Goal: Find contact information: Find contact information

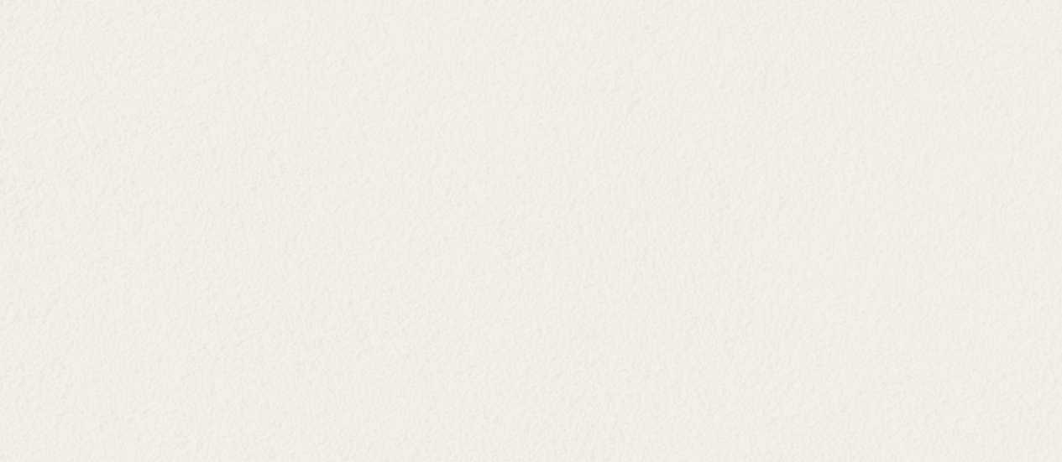
scroll to position [5922, 0]
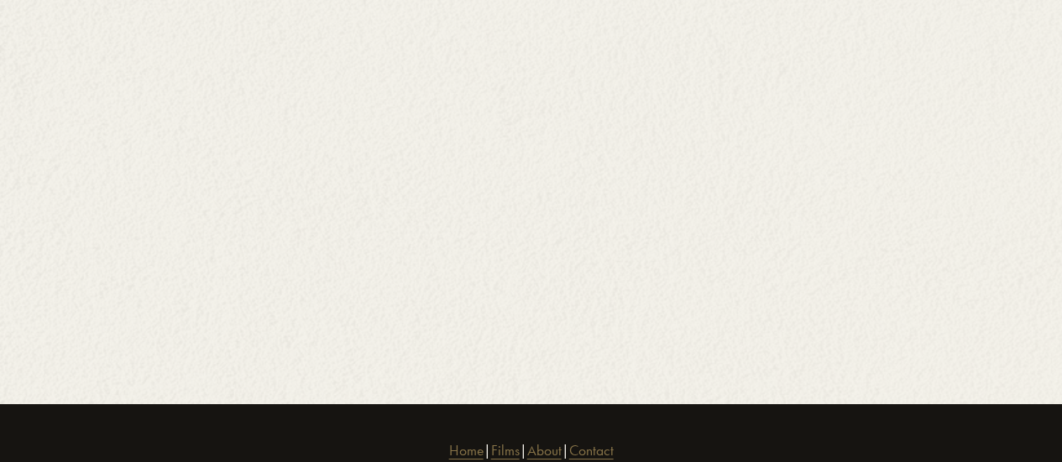
click at [613, 440] on link "Contact" at bounding box center [591, 451] width 44 height 22
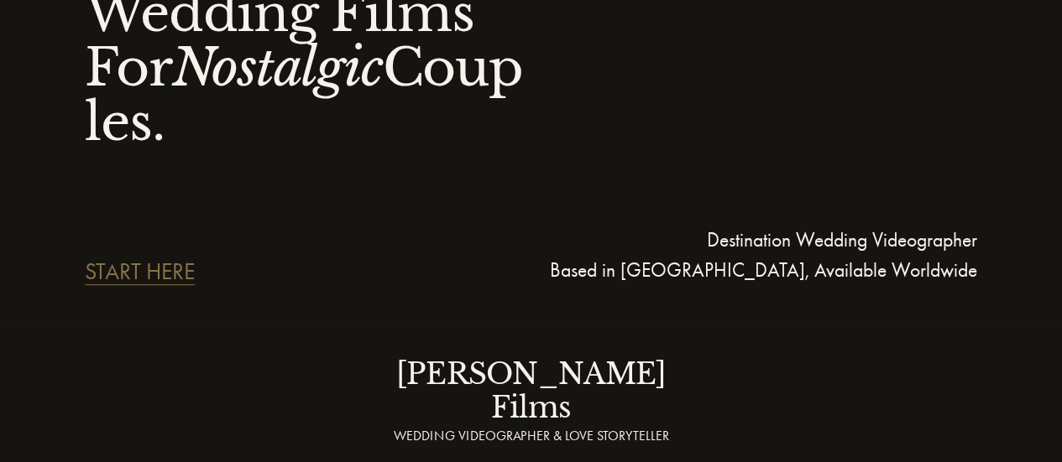
scroll to position [0, 0]
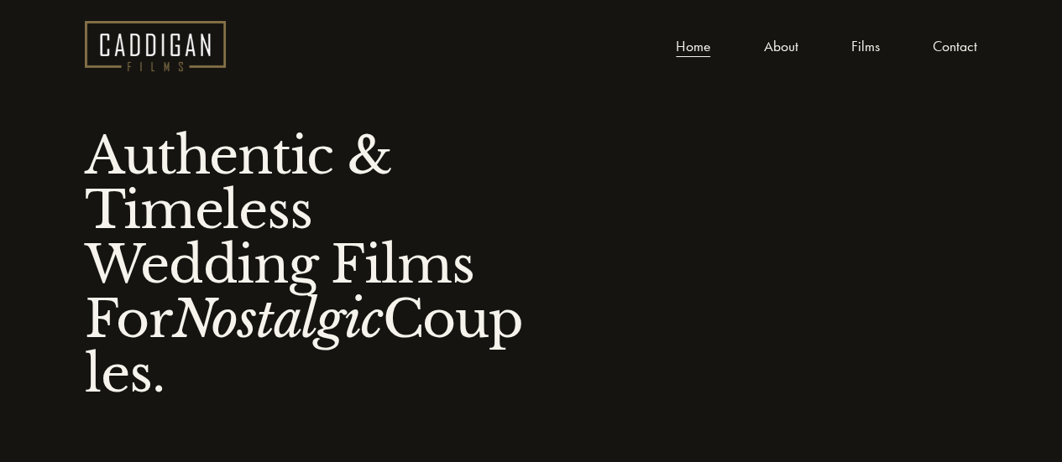
click at [772, 34] on link "About" at bounding box center [780, 46] width 34 height 25
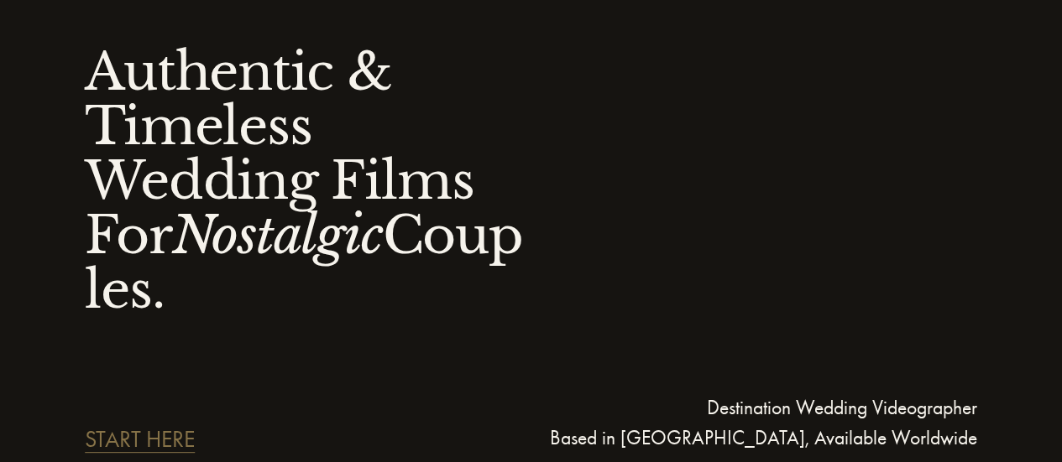
scroll to position [336, 0]
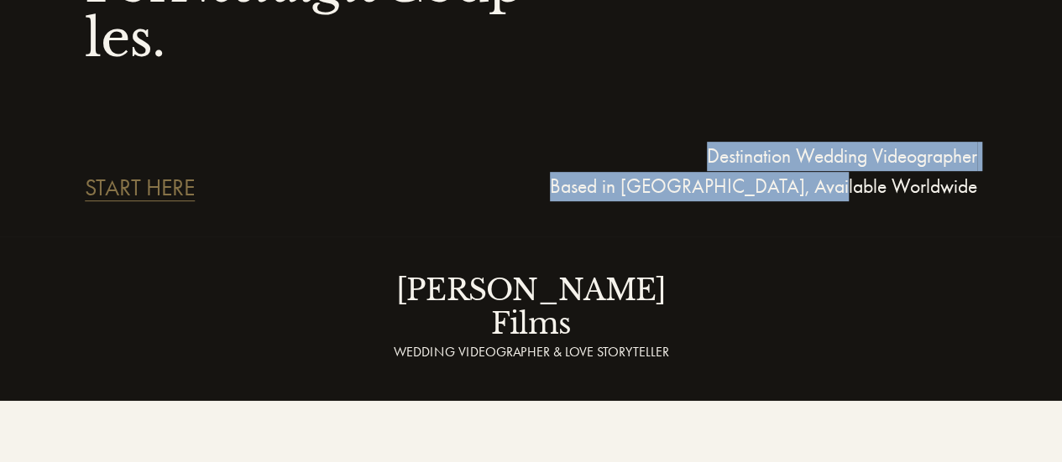
drag, startPoint x: 700, startPoint y: 157, endPoint x: 971, endPoint y: 182, distance: 272.2
click at [971, 182] on p "Destination Wedding Videographer Based in NH, Available Worldwide" at bounding box center [754, 172] width 446 height 60
copy p "Destination Wedding Videographer Based in NH, Available Worldwide"
click at [801, 149] on p "Destination Wedding Videographer Based in NH, Available Worldwide" at bounding box center [754, 172] width 446 height 60
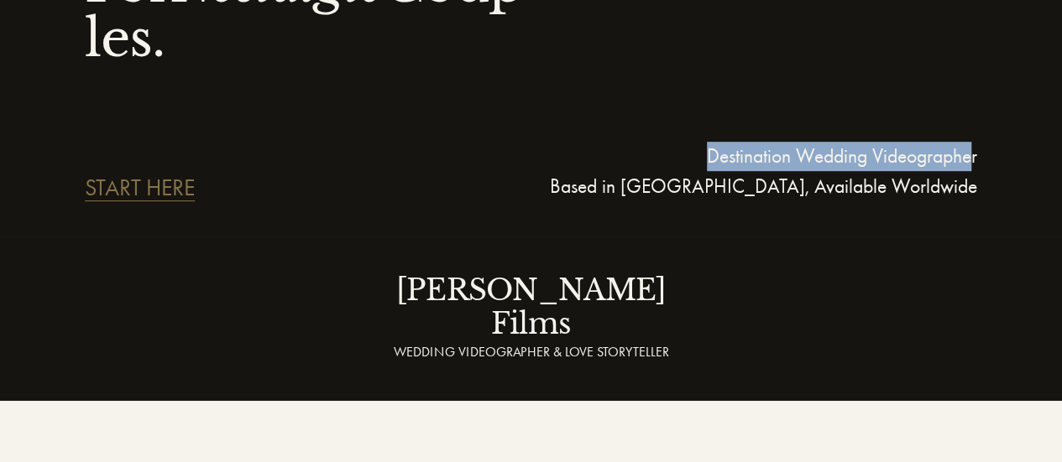
drag, startPoint x: 702, startPoint y: 160, endPoint x: 995, endPoint y: 185, distance: 293.9
click at [973, 164] on p "Destination Wedding Videographer Based in NH, Available Worldwide" at bounding box center [754, 172] width 446 height 60
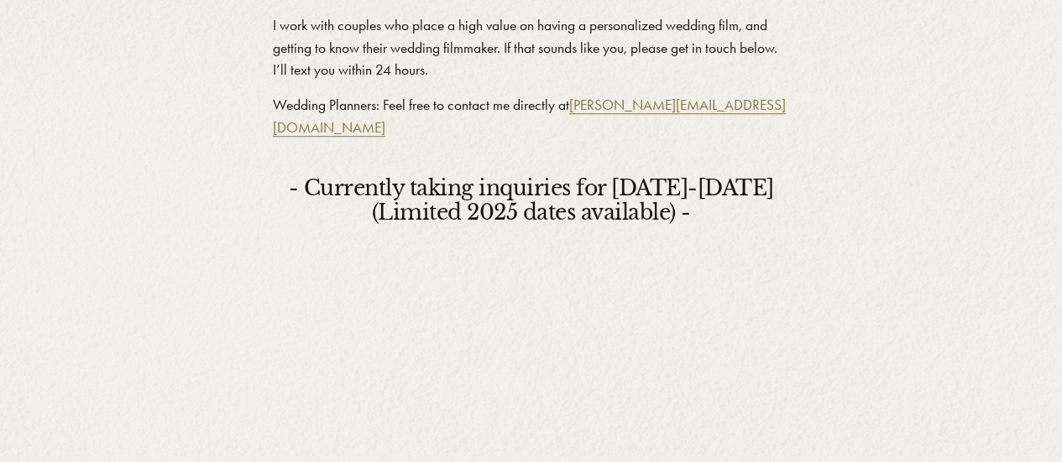
scroll to position [755, 0]
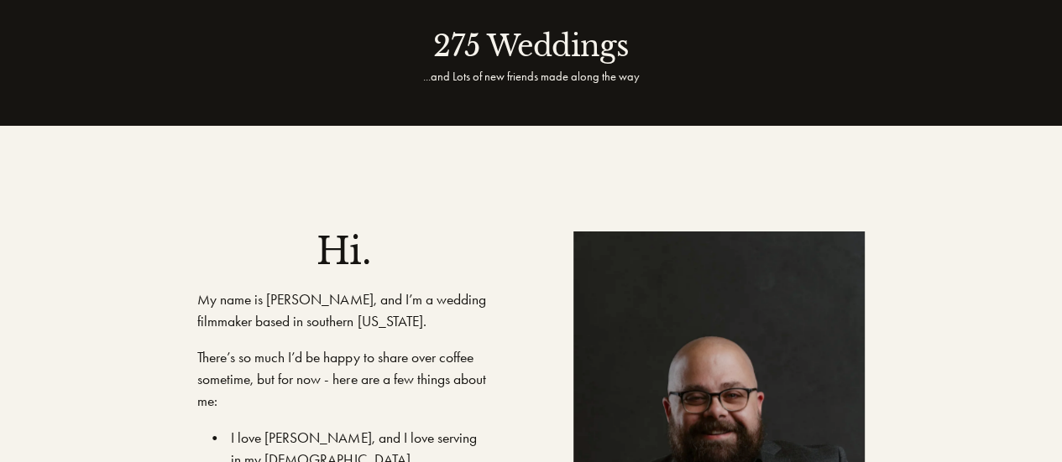
scroll to position [587, 0]
